Goal: Information Seeking & Learning: Learn about a topic

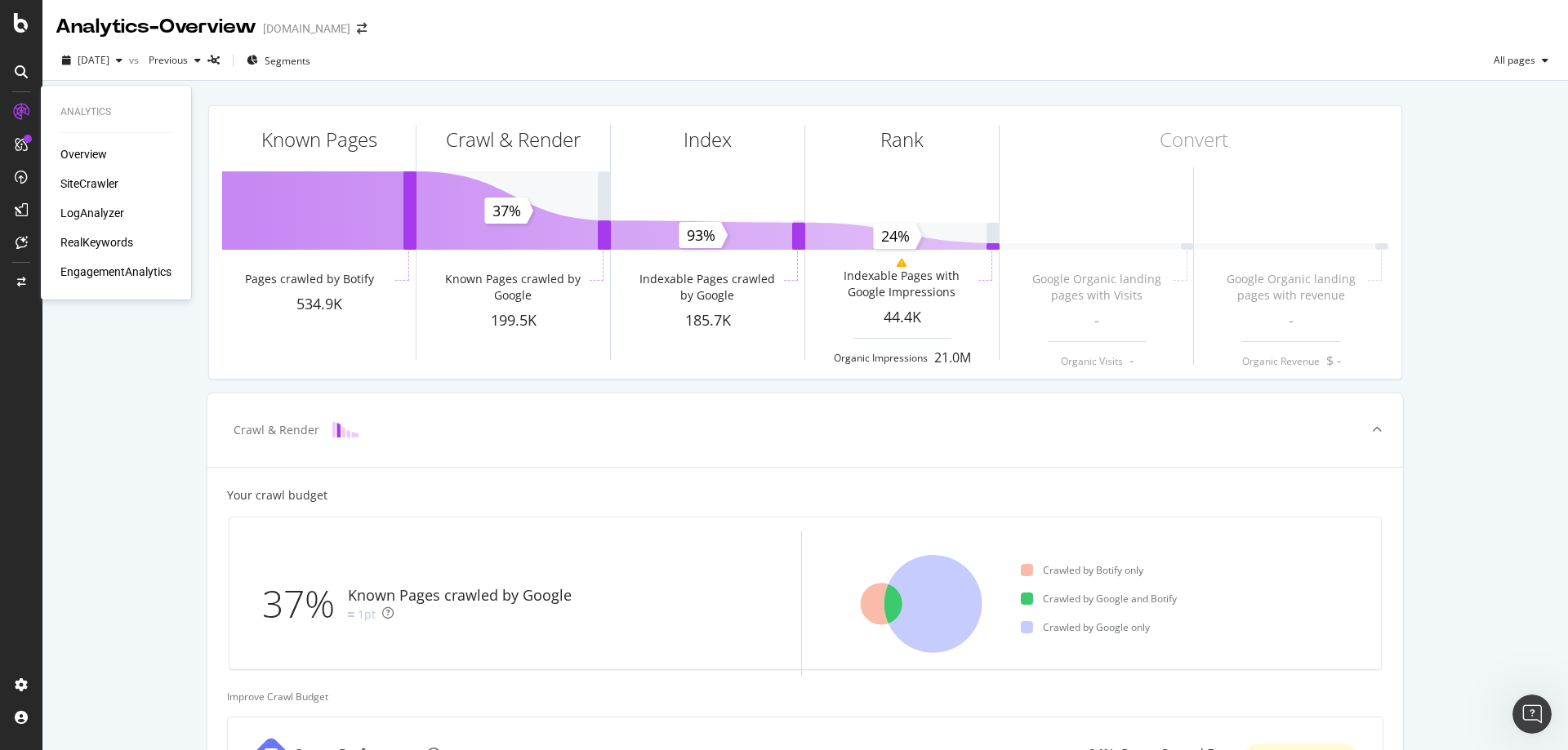
click at [74, 235] on div "RealKeywords" at bounding box center [96, 241] width 73 height 16
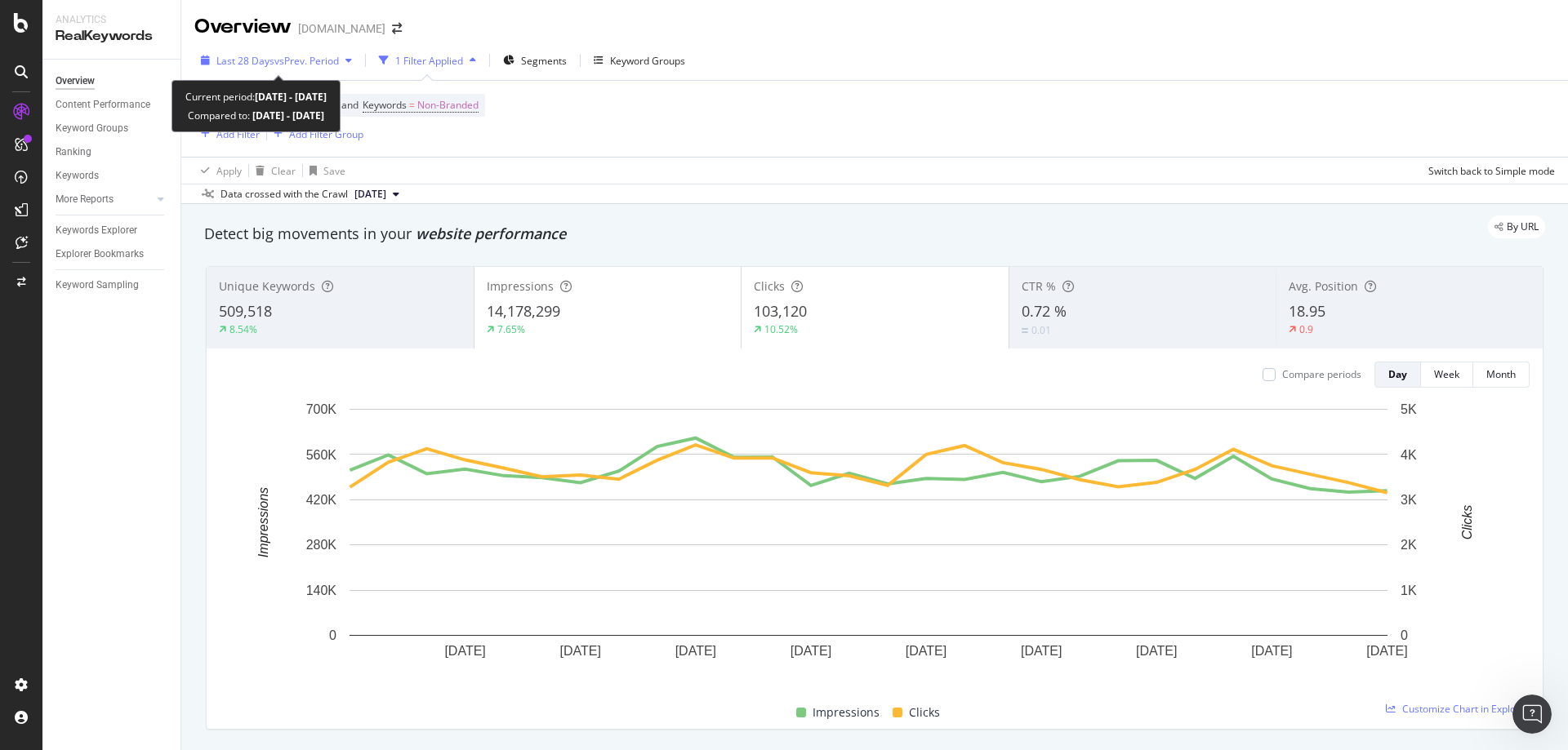
click at [311, 61] on span "vs Prev. Period" at bounding box center [306, 60] width 65 height 14
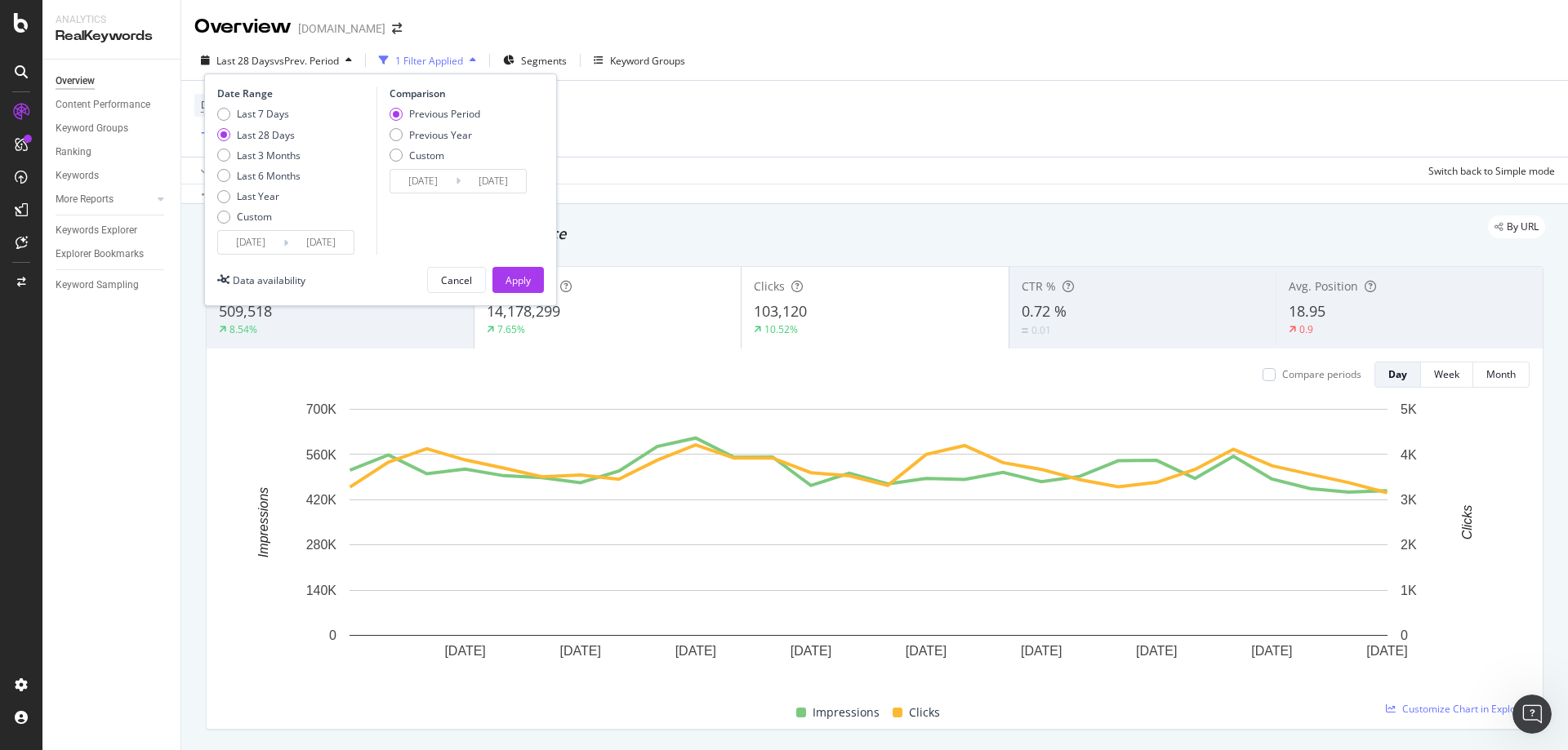
click at [262, 239] on input "[DATE]" at bounding box center [251, 242] width 65 height 23
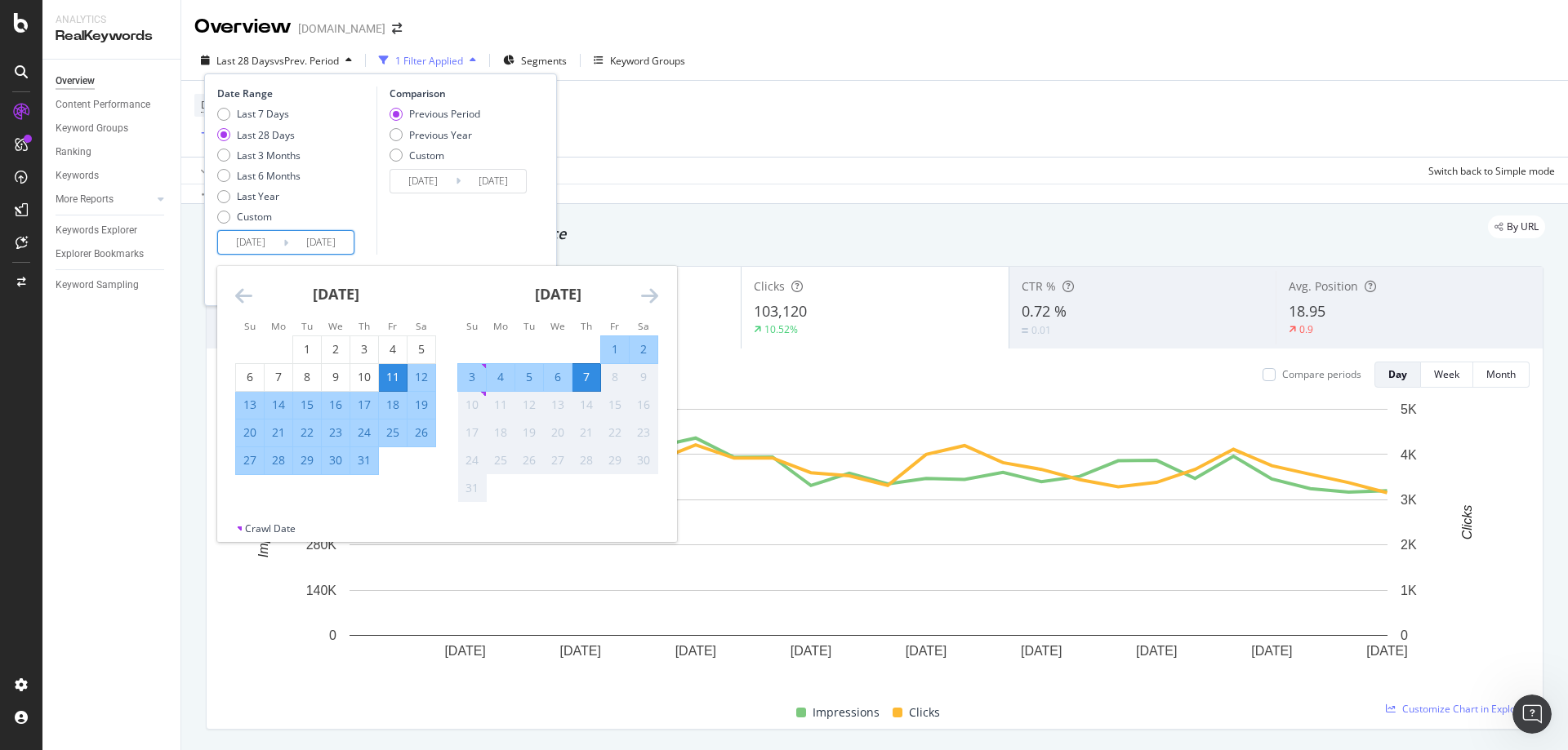
click at [370, 465] on div "31" at bounding box center [364, 459] width 28 height 16
type input "[DATE]"
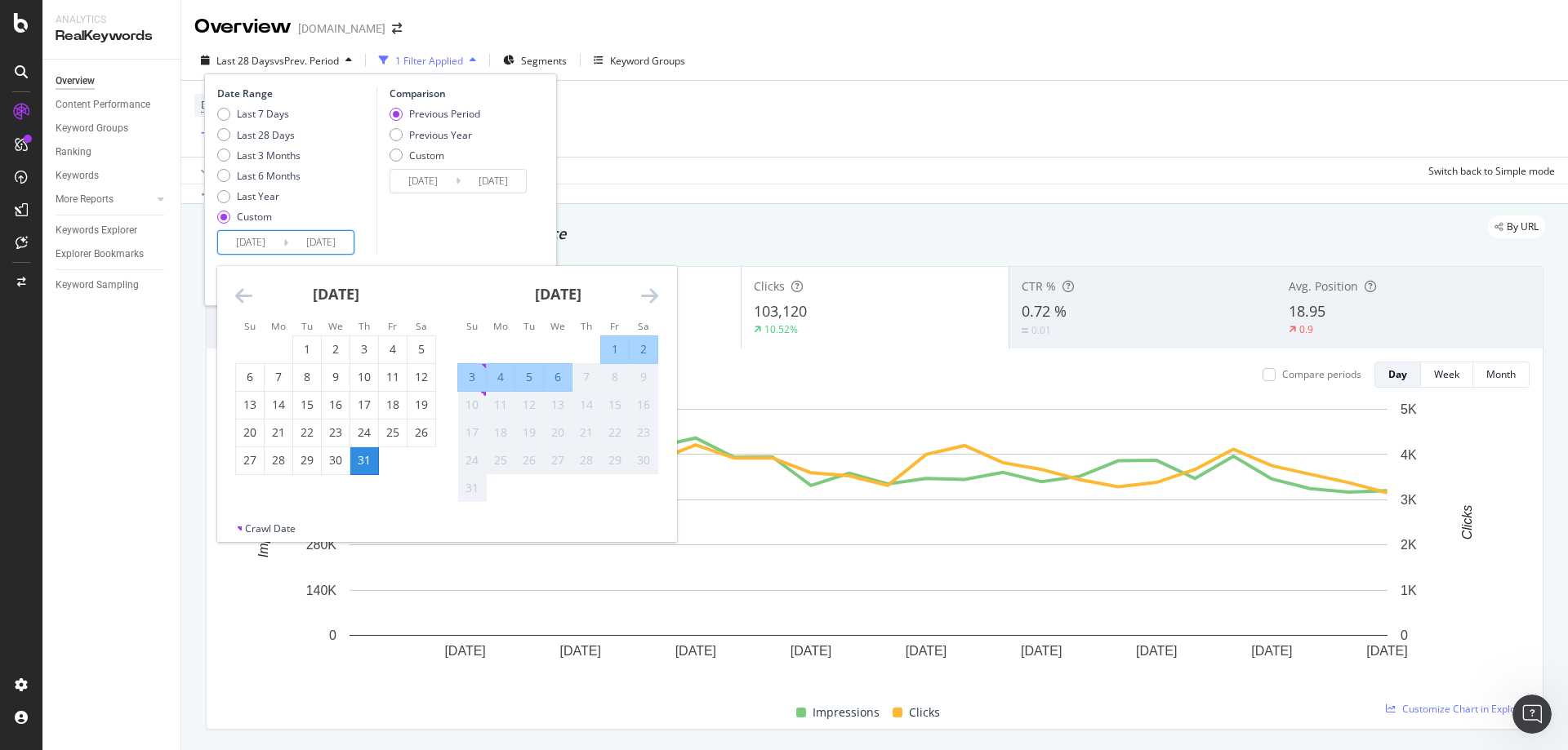
click at [560, 383] on div "6" at bounding box center [558, 376] width 28 height 16
type input "[DATE]"
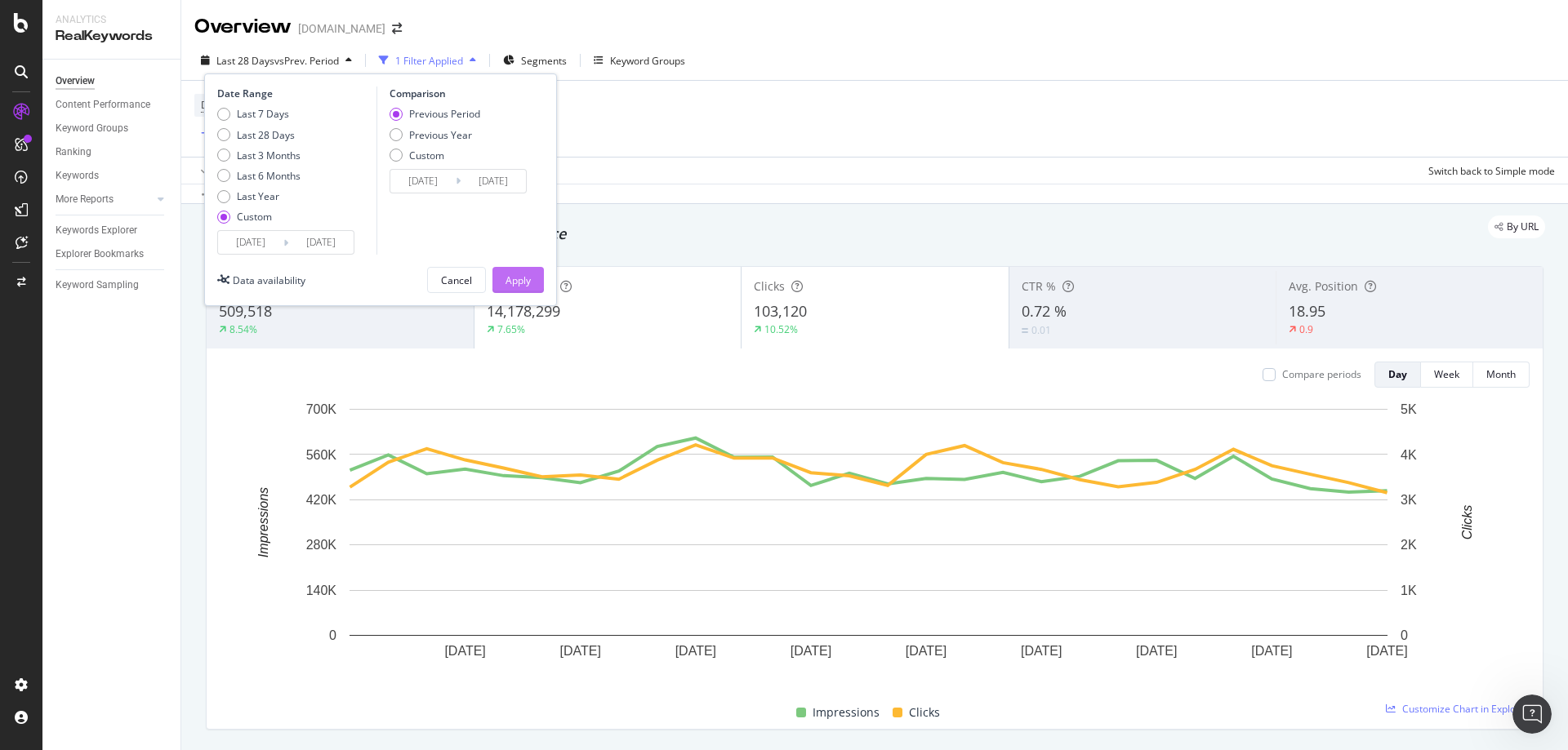
click at [521, 273] on div "Apply" at bounding box center [518, 280] width 25 height 14
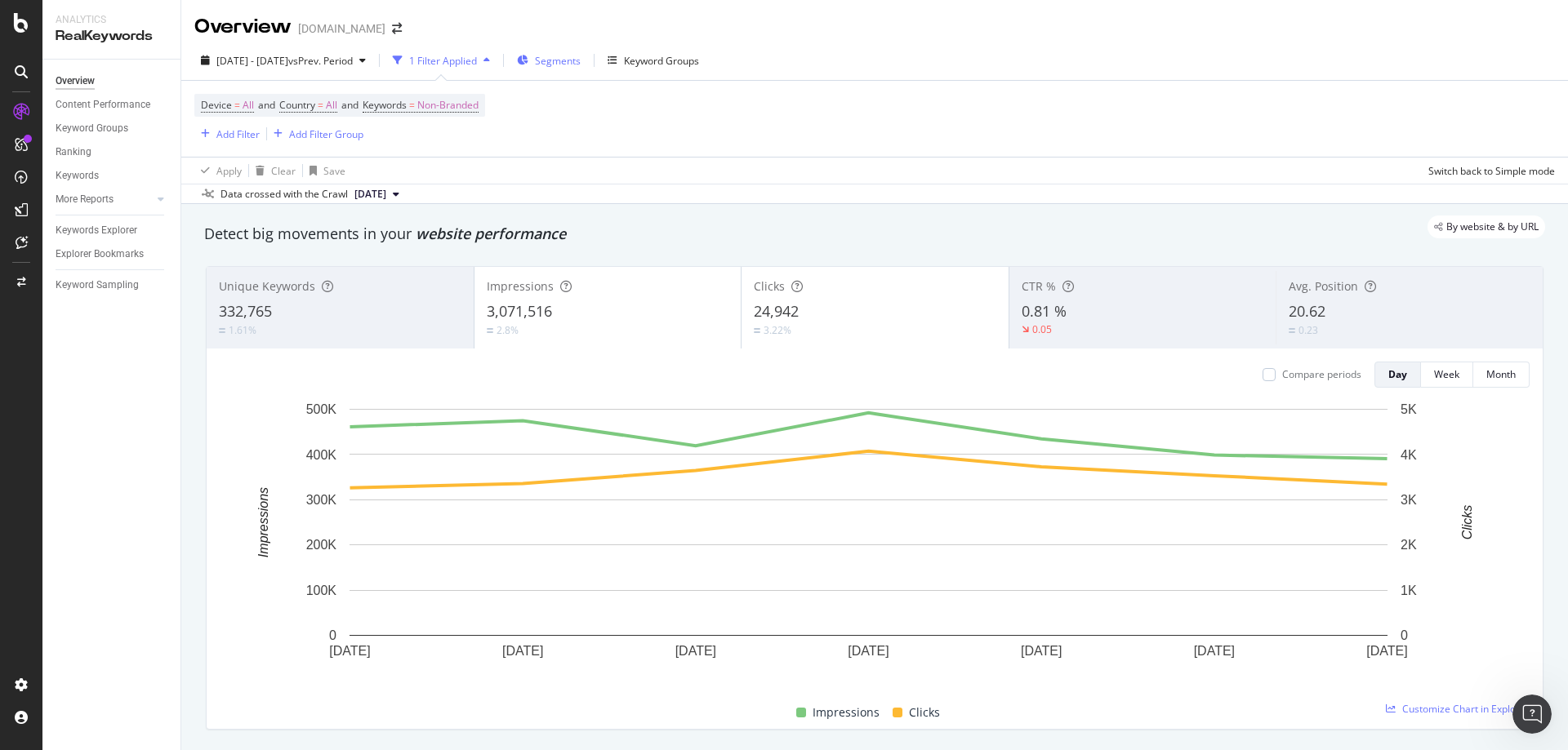
click at [580, 62] on span "Segments" at bounding box center [558, 60] width 46 height 14
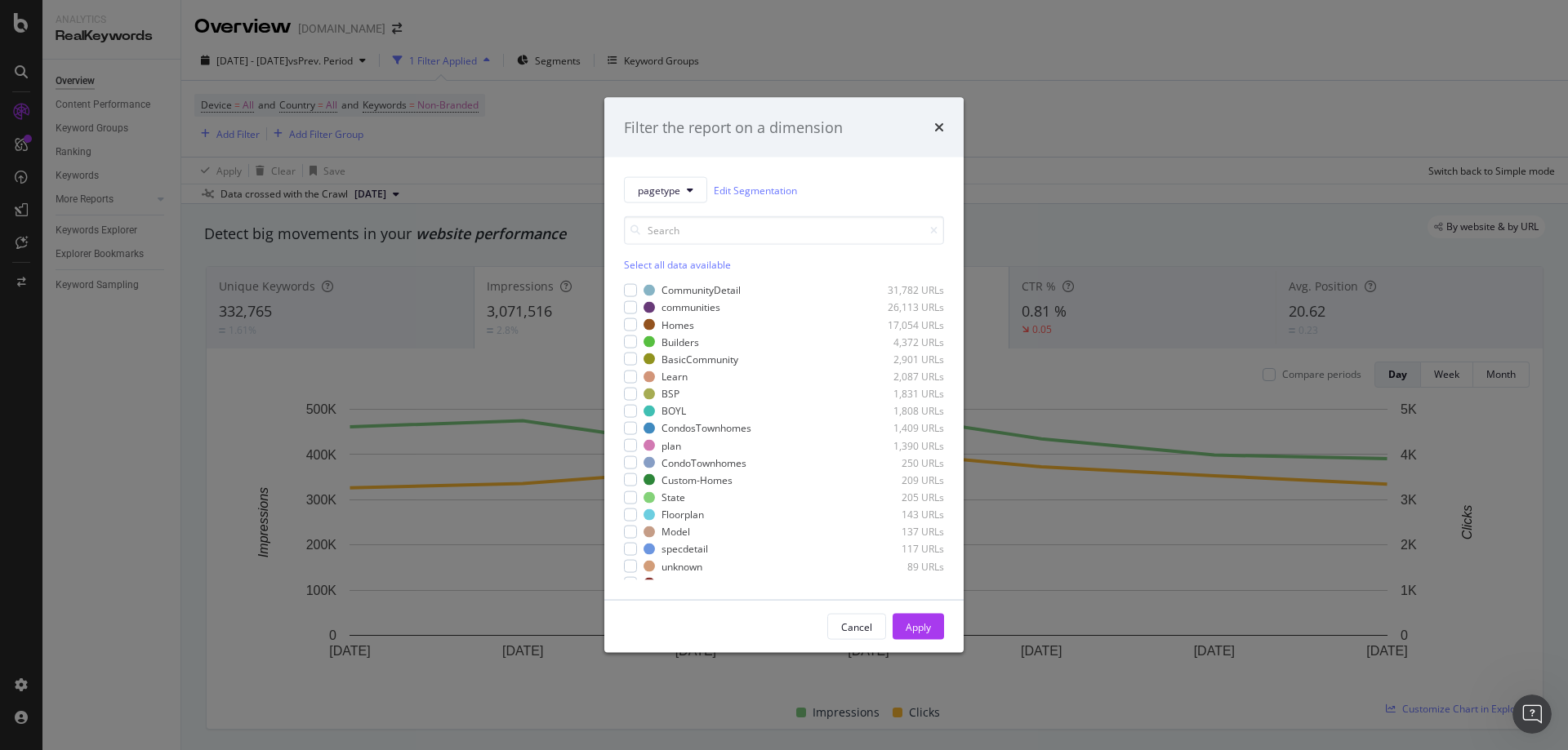
click at [668, 262] on div "Select all data available" at bounding box center [784, 265] width 320 height 14
click at [629, 376] on icon "modal" at bounding box center [631, 376] width 8 height 8
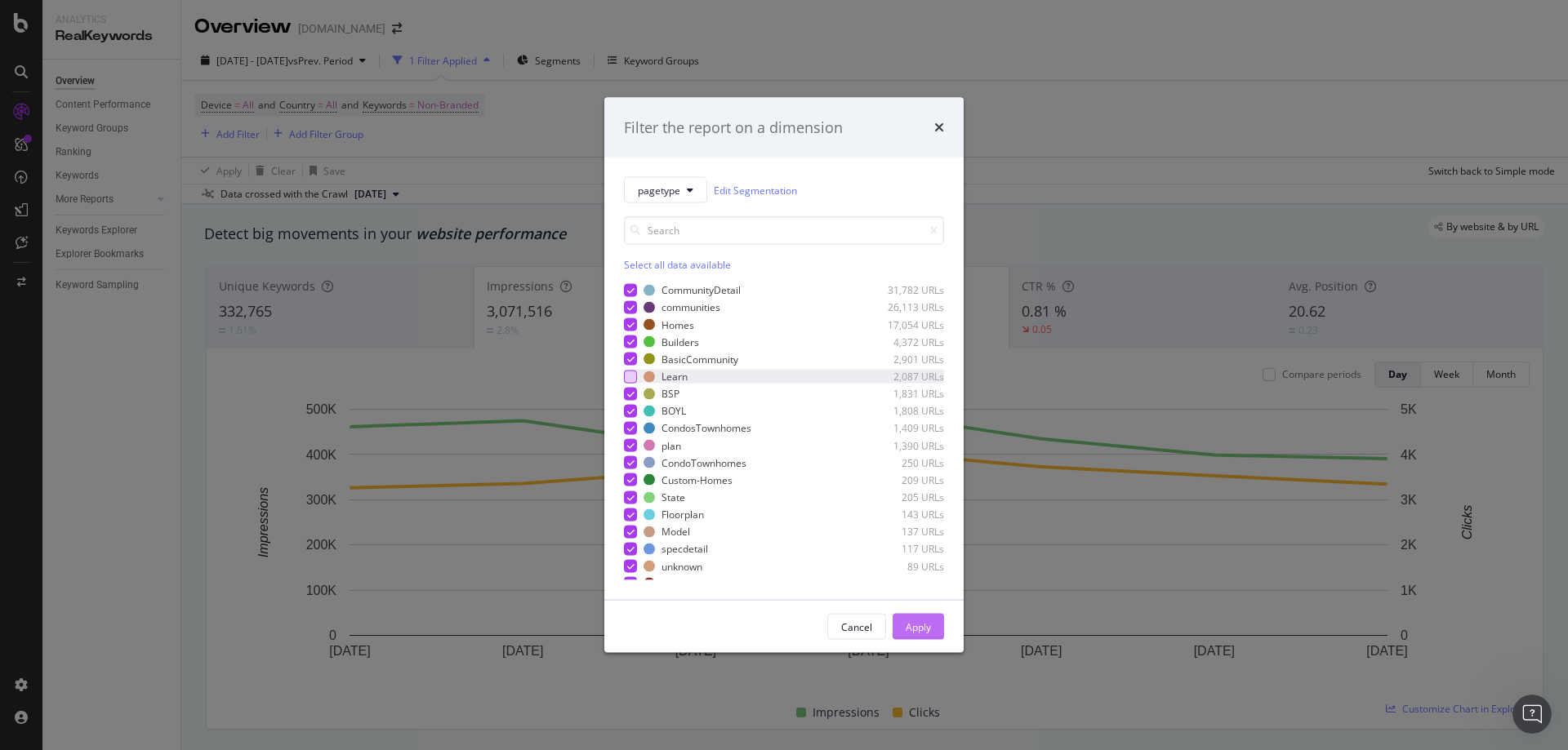
click at [927, 630] on div "Apply" at bounding box center [918, 626] width 25 height 14
